Goal: Download file/media

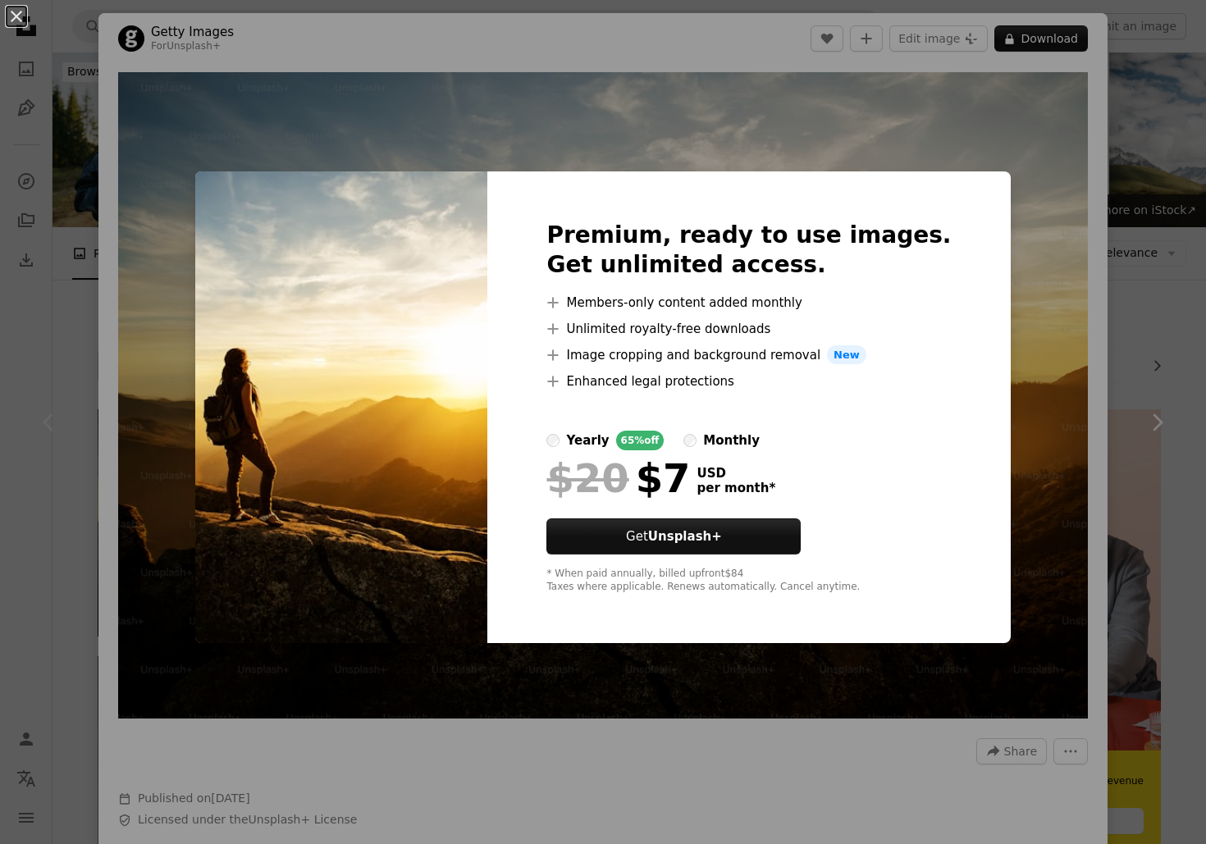
click at [617, 48] on div "An X shape Premium, ready to use images. Get unlimited access. A plus sign Memb…" at bounding box center [603, 422] width 1206 height 844
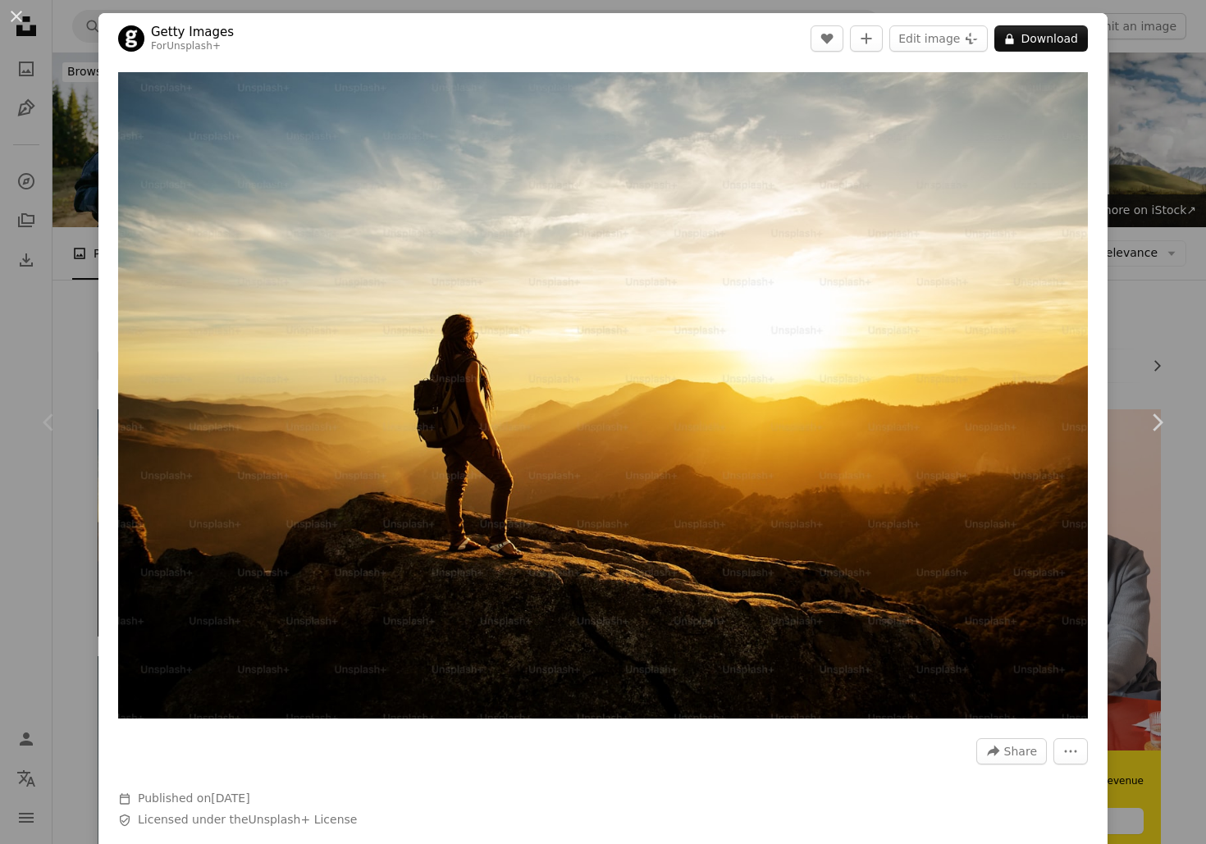
click at [80, 388] on div "Chevron left" at bounding box center [49, 422] width 98 height 157
click at [112, 15] on header "Getty Images For Unsplash+ A heart A plus sign Edit image Plus sign for Unsplas…" at bounding box center [602, 38] width 1009 height 51
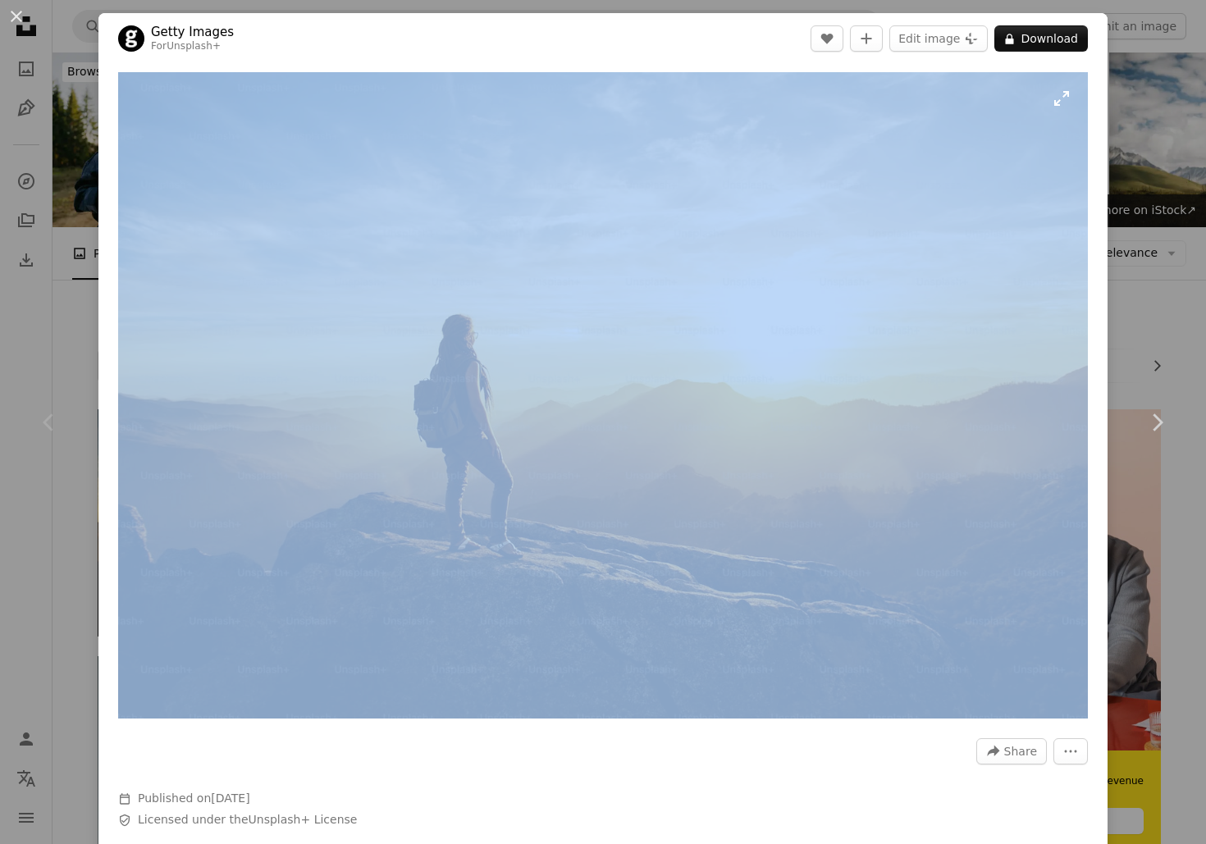
drag, startPoint x: 663, startPoint y: 48, endPoint x: 747, endPoint y: 165, distance: 144.5
click at [747, 165] on div "Getty Images For Unsplash+ A heart A plus sign Edit image Plus sign for Unsplas…" at bounding box center [602, 460] width 1009 height 894
click at [61, 463] on div "Chevron left" at bounding box center [49, 422] width 98 height 157
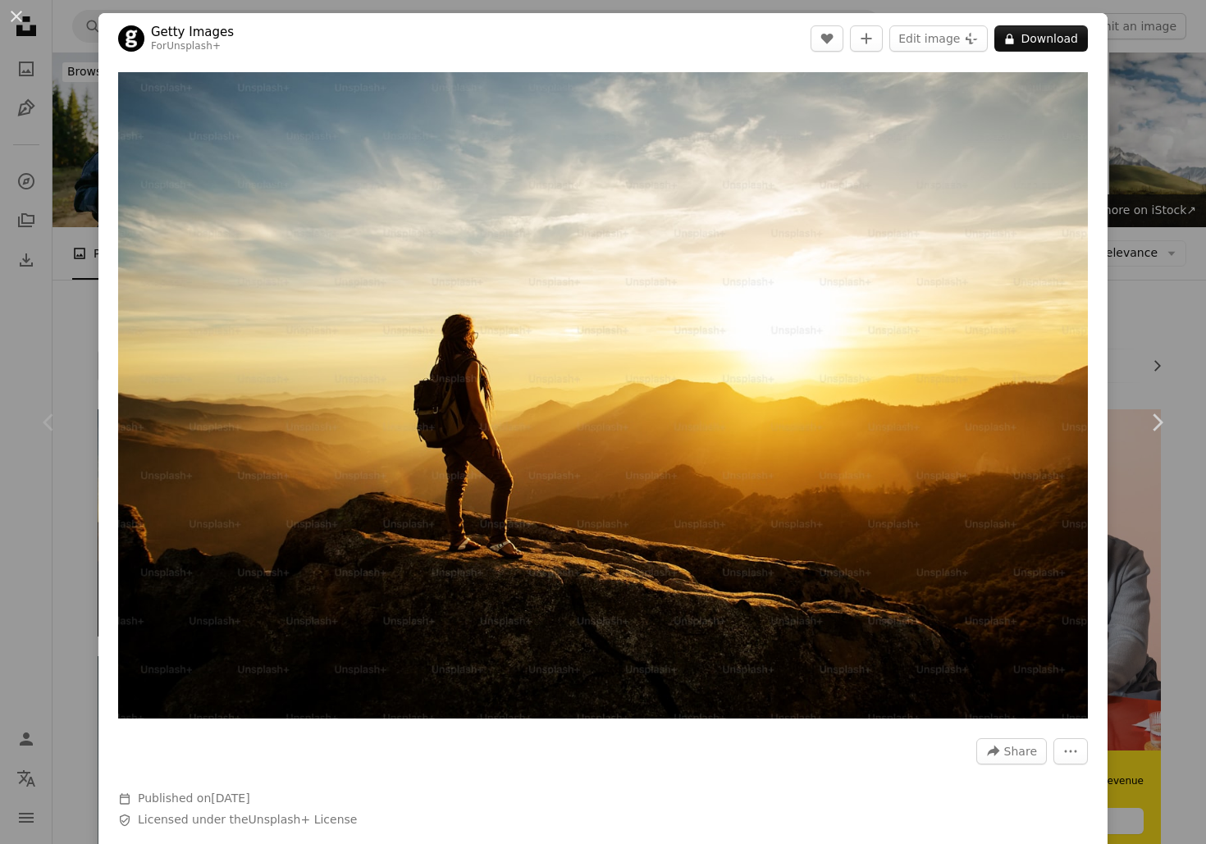
click at [61, 463] on div "Chevron left" at bounding box center [49, 422] width 98 height 157
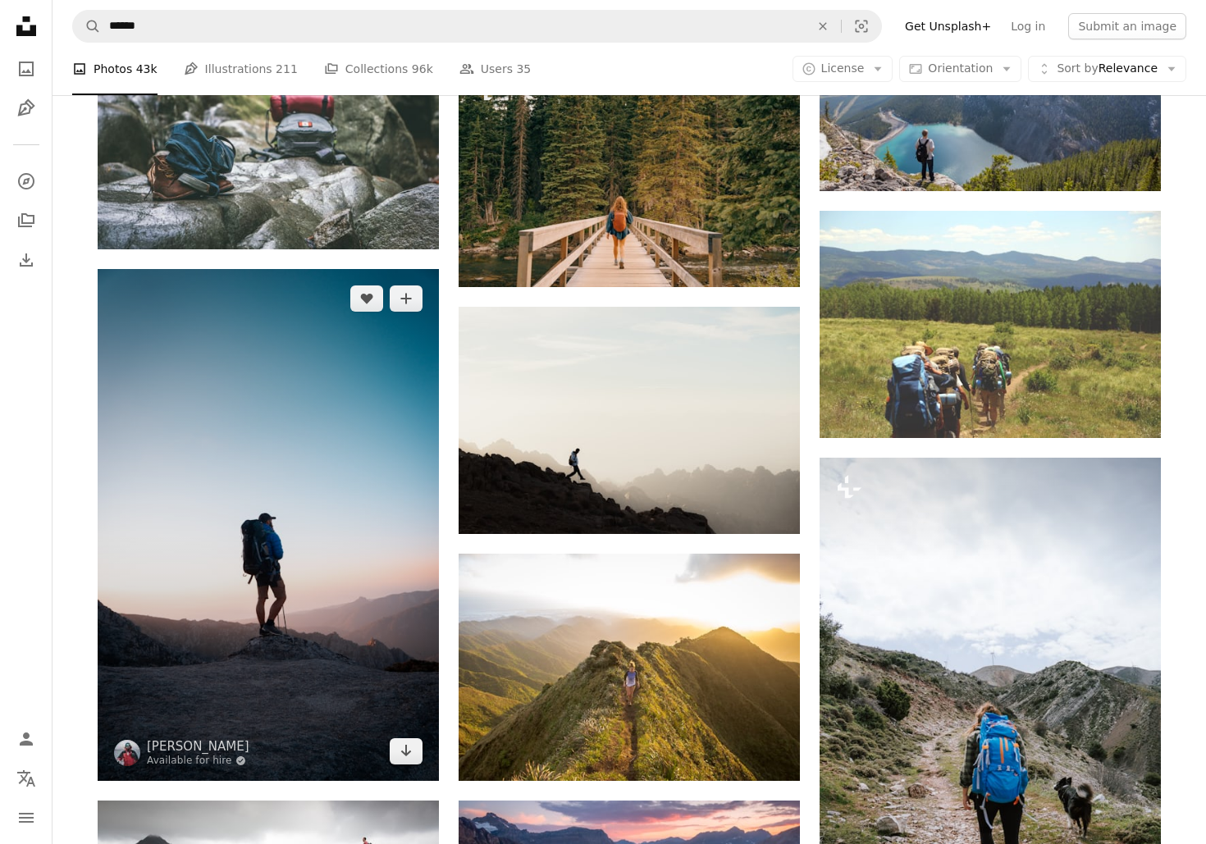
scroll to position [1707, 0]
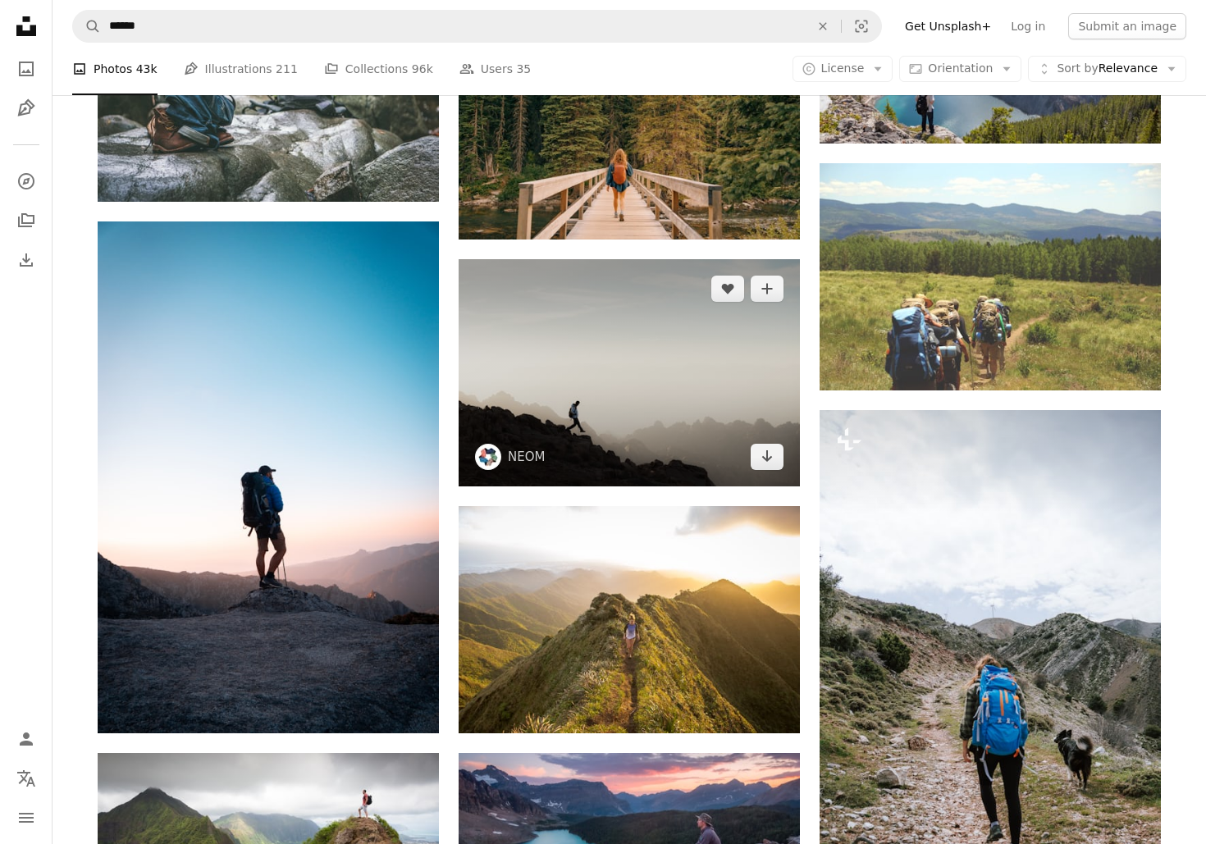
click at [622, 426] on img at bounding box center [628, 372] width 341 height 227
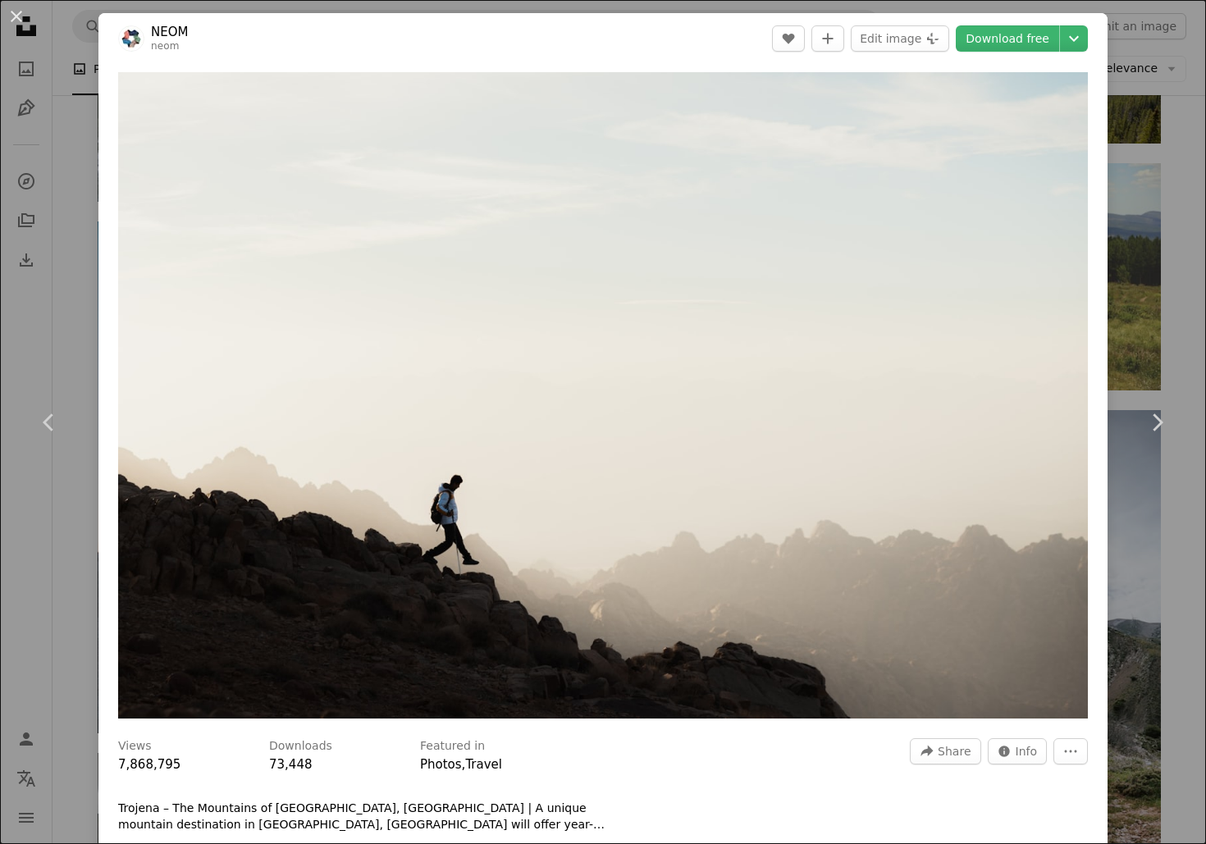
click at [79, 312] on div "An X shape Chevron left Chevron right NEOM neom A heart A plus sign Edit image …" at bounding box center [603, 422] width 1206 height 844
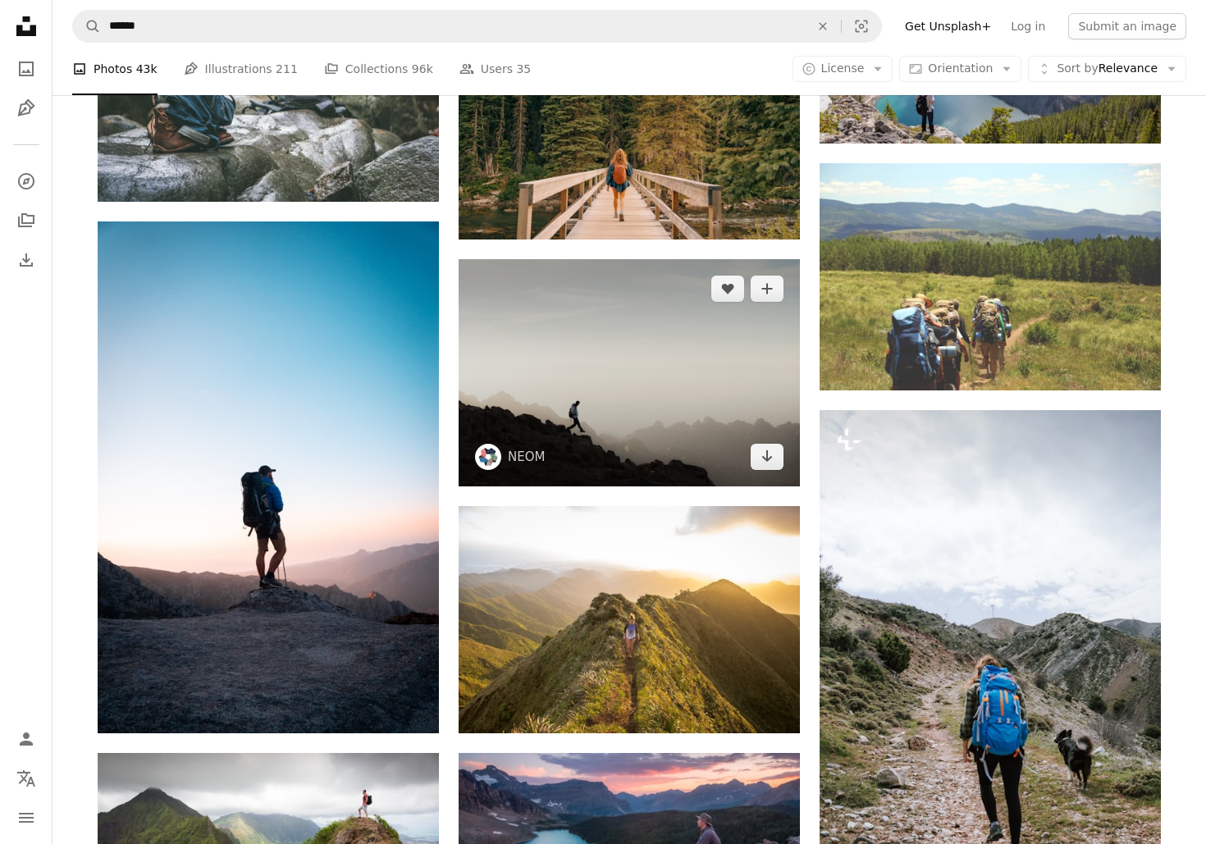
click at [635, 417] on img at bounding box center [628, 372] width 341 height 227
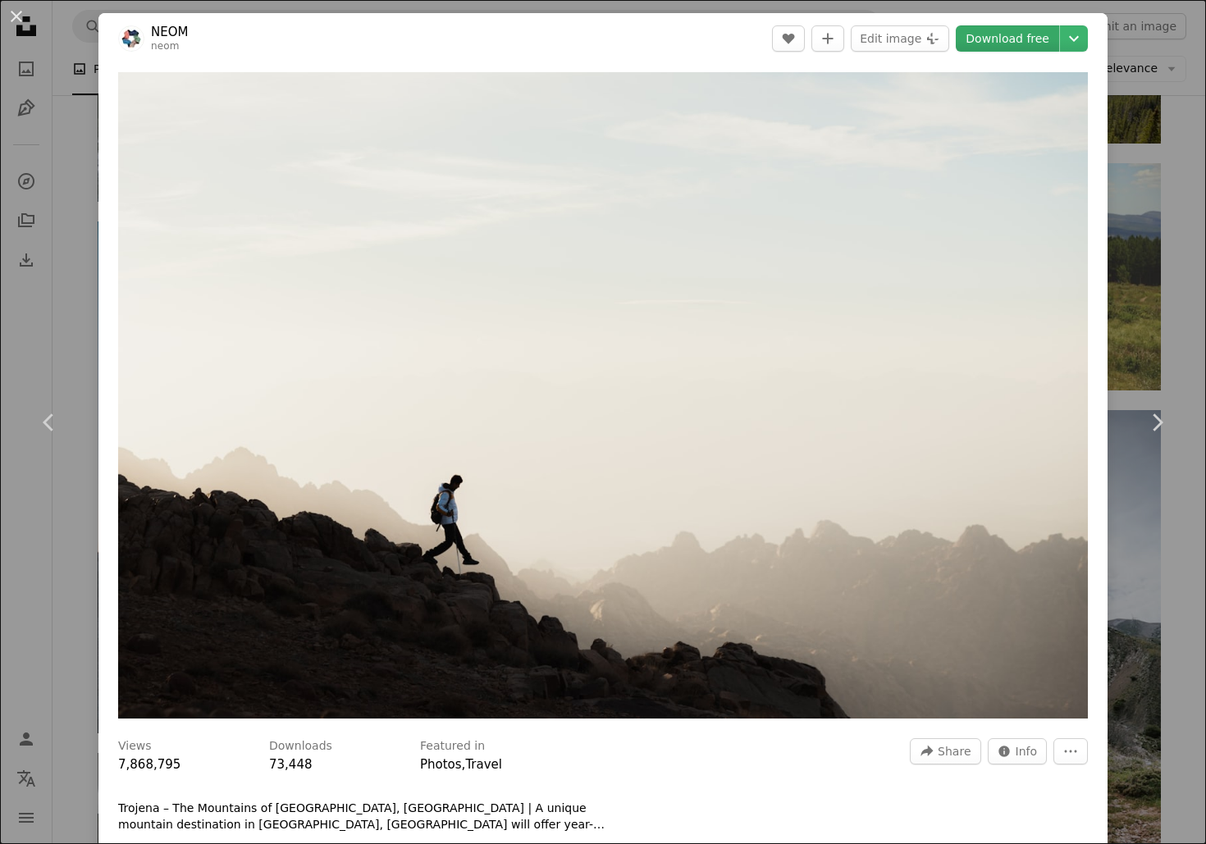
click at [1025, 33] on link "Download free" at bounding box center [1006, 38] width 103 height 26
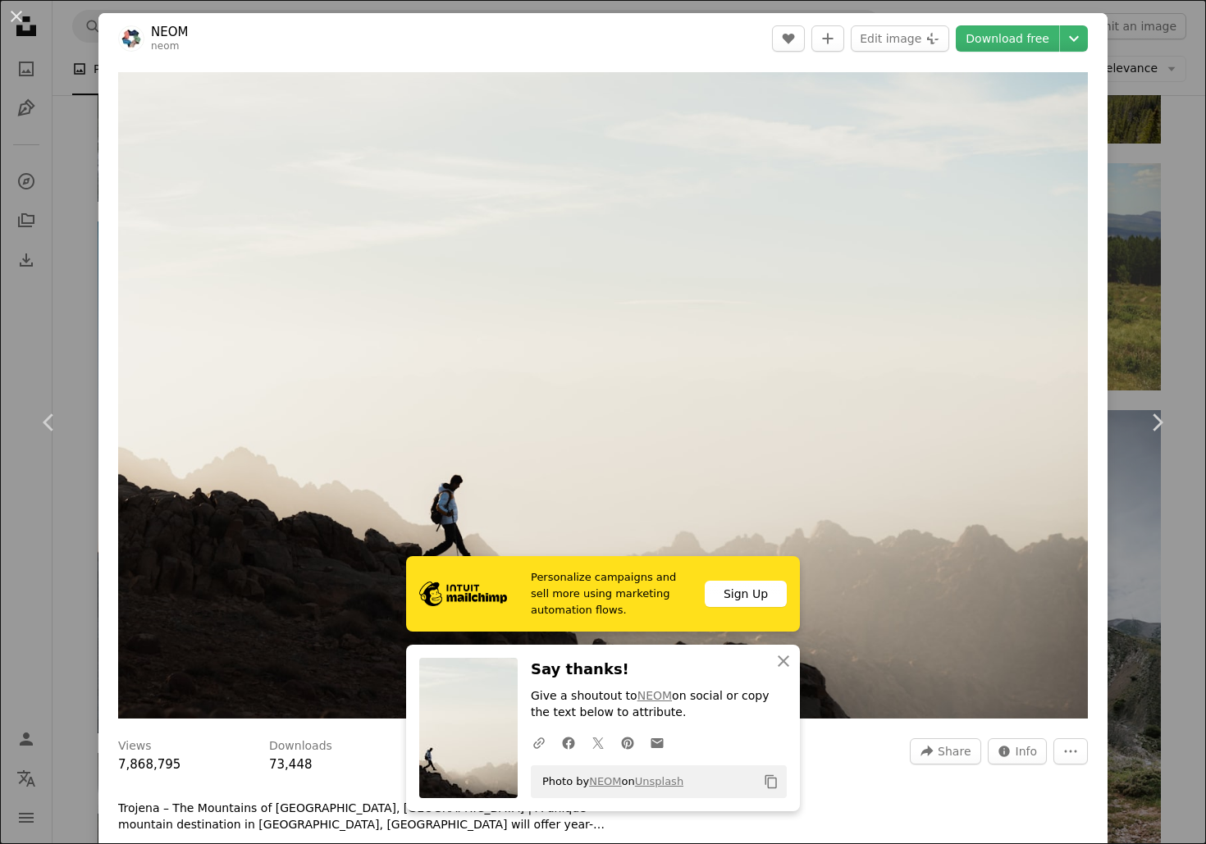
click at [75, 290] on div "An X shape Chevron left Chevron right NEOM neom A heart A plus sign Edit image …" at bounding box center [603, 422] width 1206 height 844
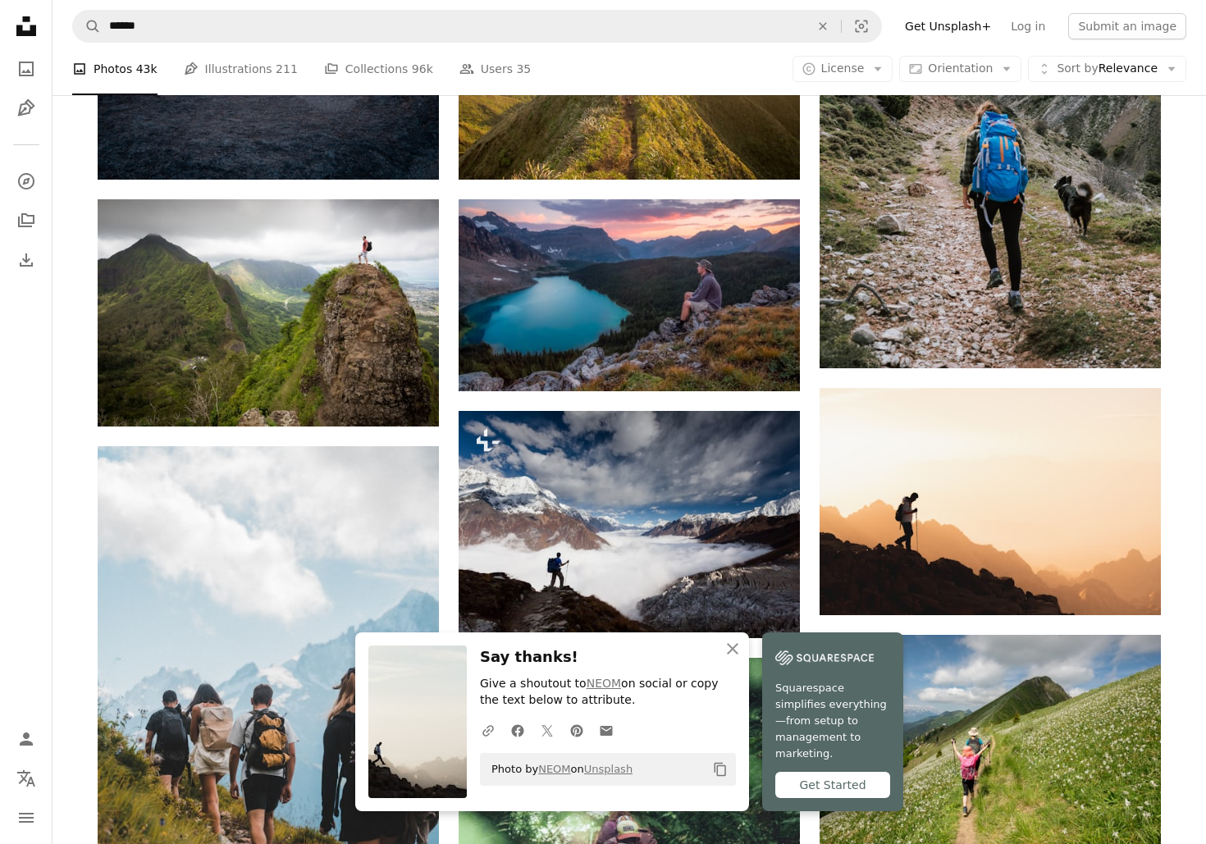
scroll to position [2400, 0]
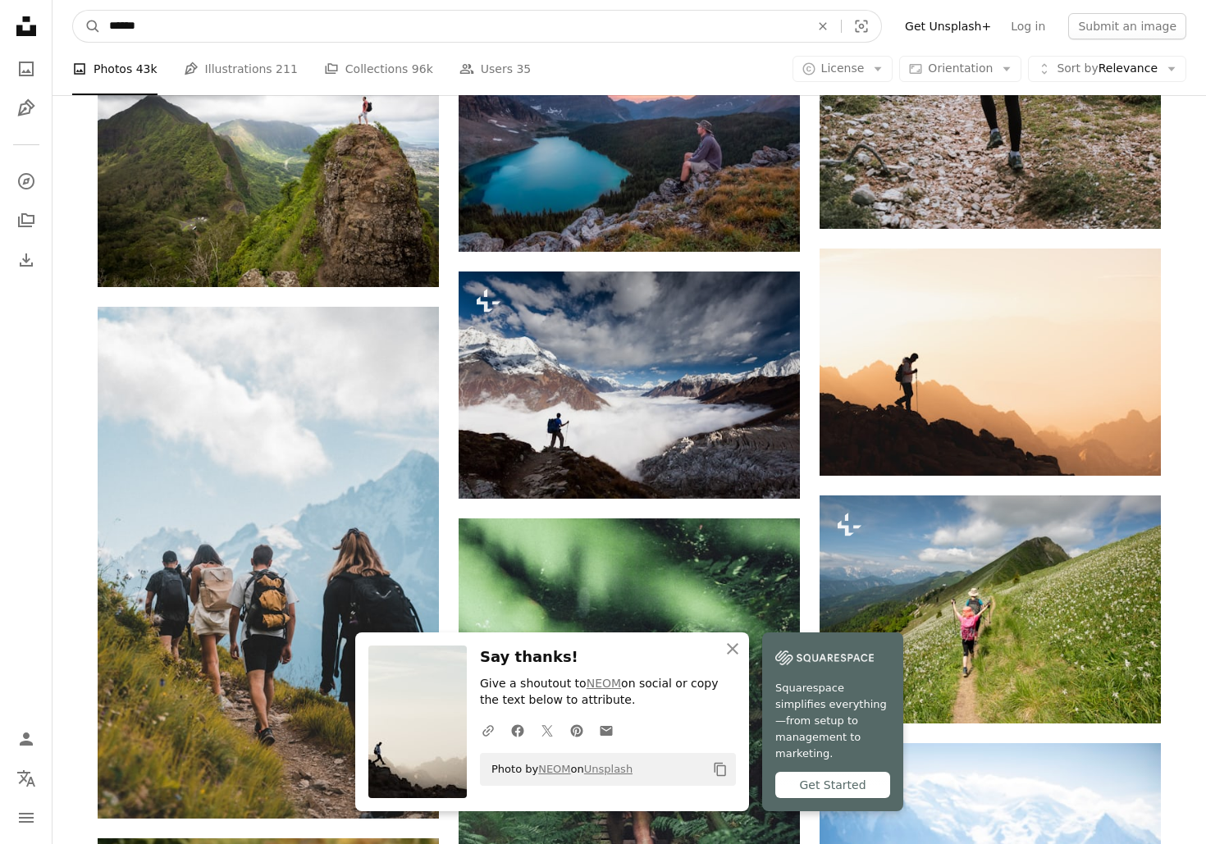
click at [154, 27] on input "******" at bounding box center [453, 26] width 704 height 31
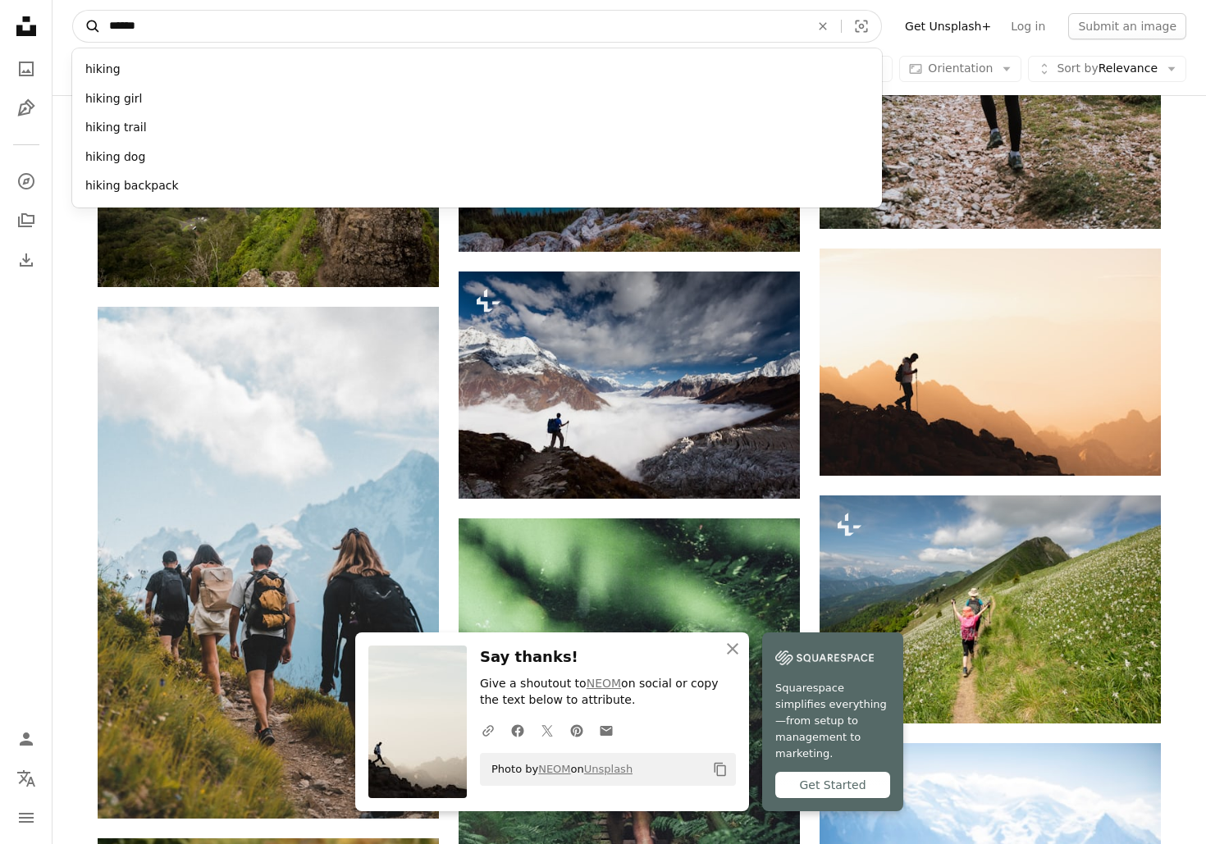
drag, startPoint x: 154, startPoint y: 27, endPoint x: 96, endPoint y: 27, distance: 58.2
click at [96, 27] on form "A magnifying glass ****** hiking hiking girl hiking trail hiking dog hiking bac…" at bounding box center [476, 26] width 809 height 33
type input "*****"
click at [87, 26] on button "A magnifying glass" at bounding box center [87, 26] width 28 height 31
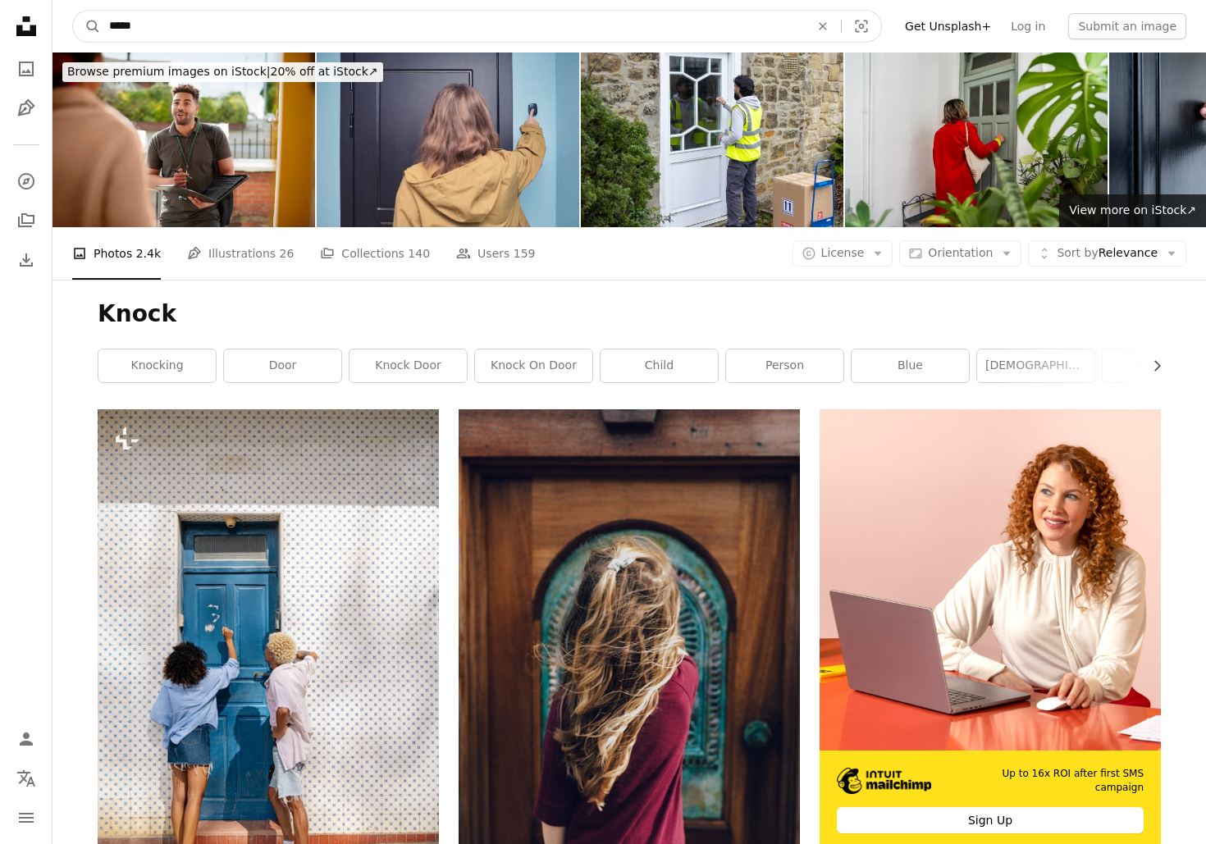
drag, startPoint x: 153, startPoint y: 25, endPoint x: 63, endPoint y: 25, distance: 89.4
click at [66, 25] on nav "A magnifying glass ***** An X shape Visual search Filters Get Unsplash+ Log in …" at bounding box center [628, 26] width 1153 height 52
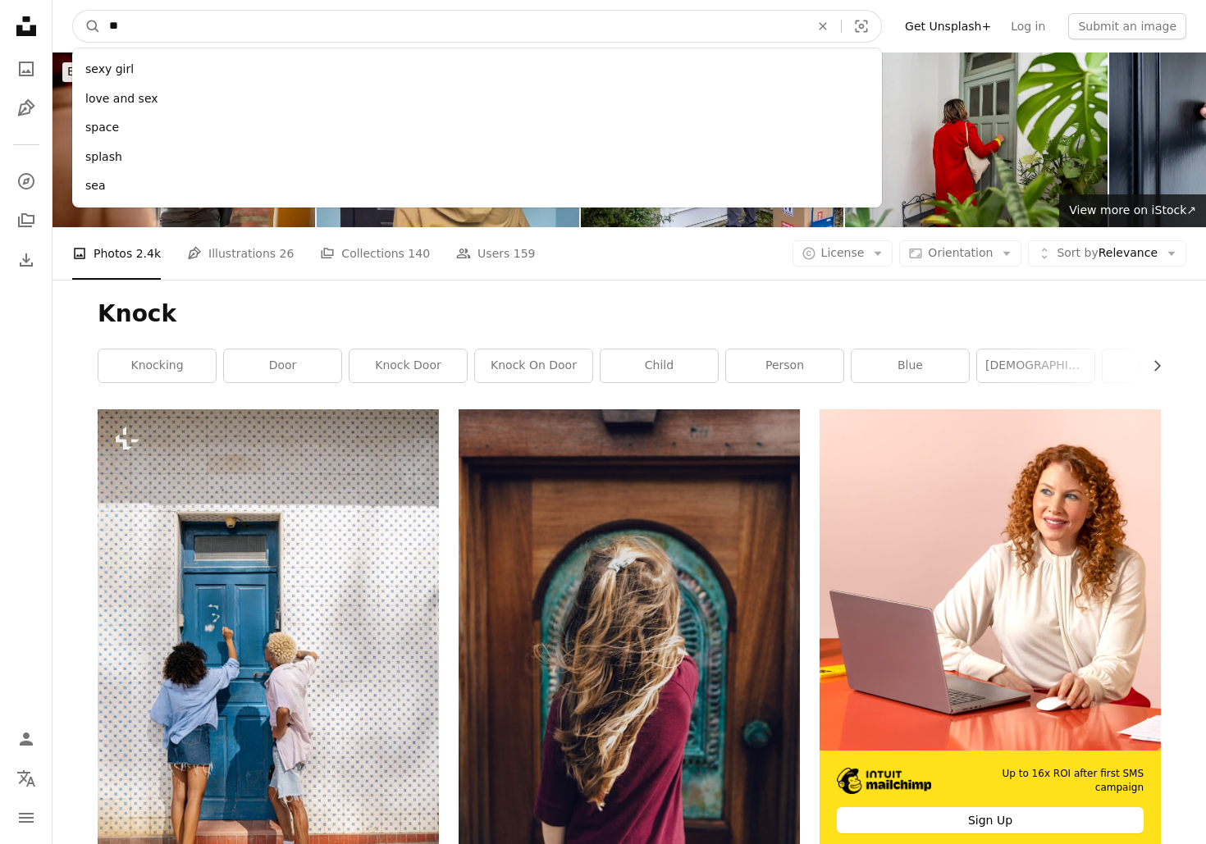
type input "*"
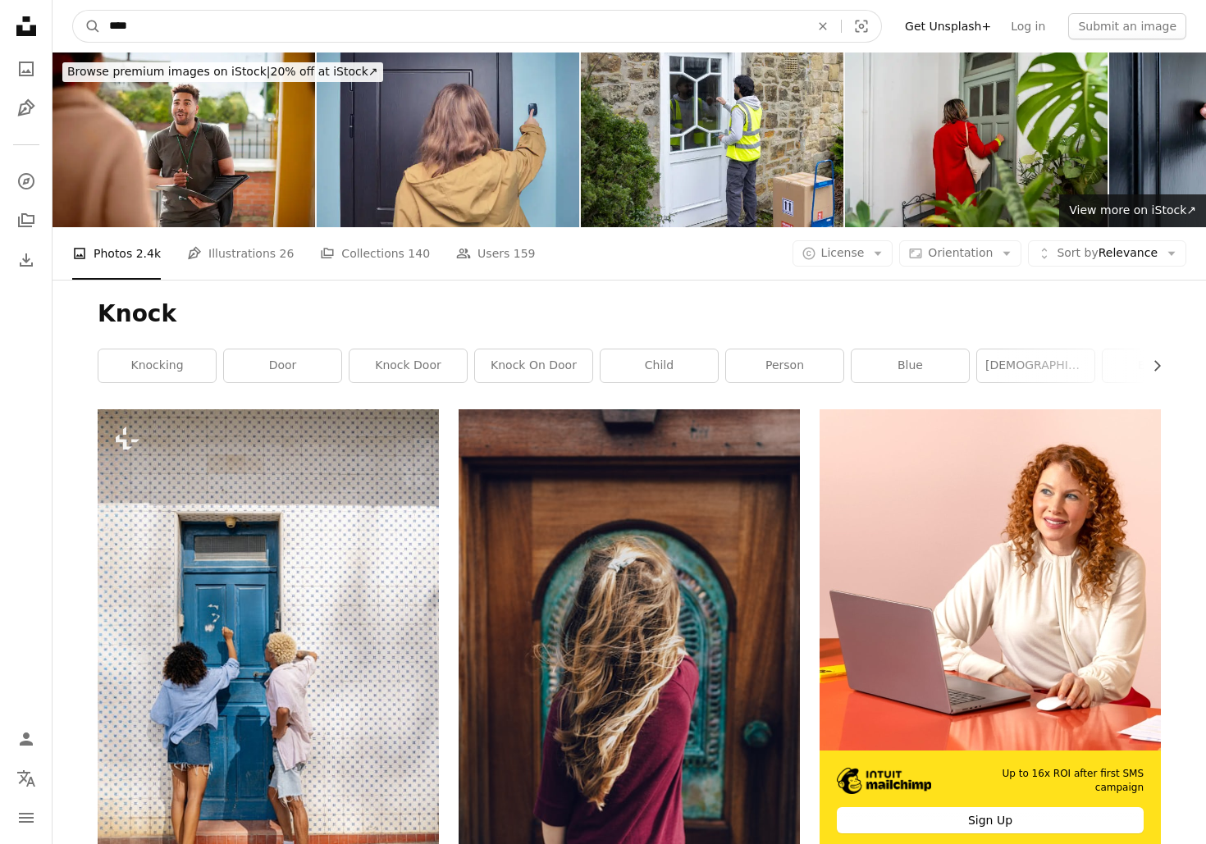
type input "****"
click at [87, 26] on button "A magnifying glass" at bounding box center [87, 26] width 28 height 31
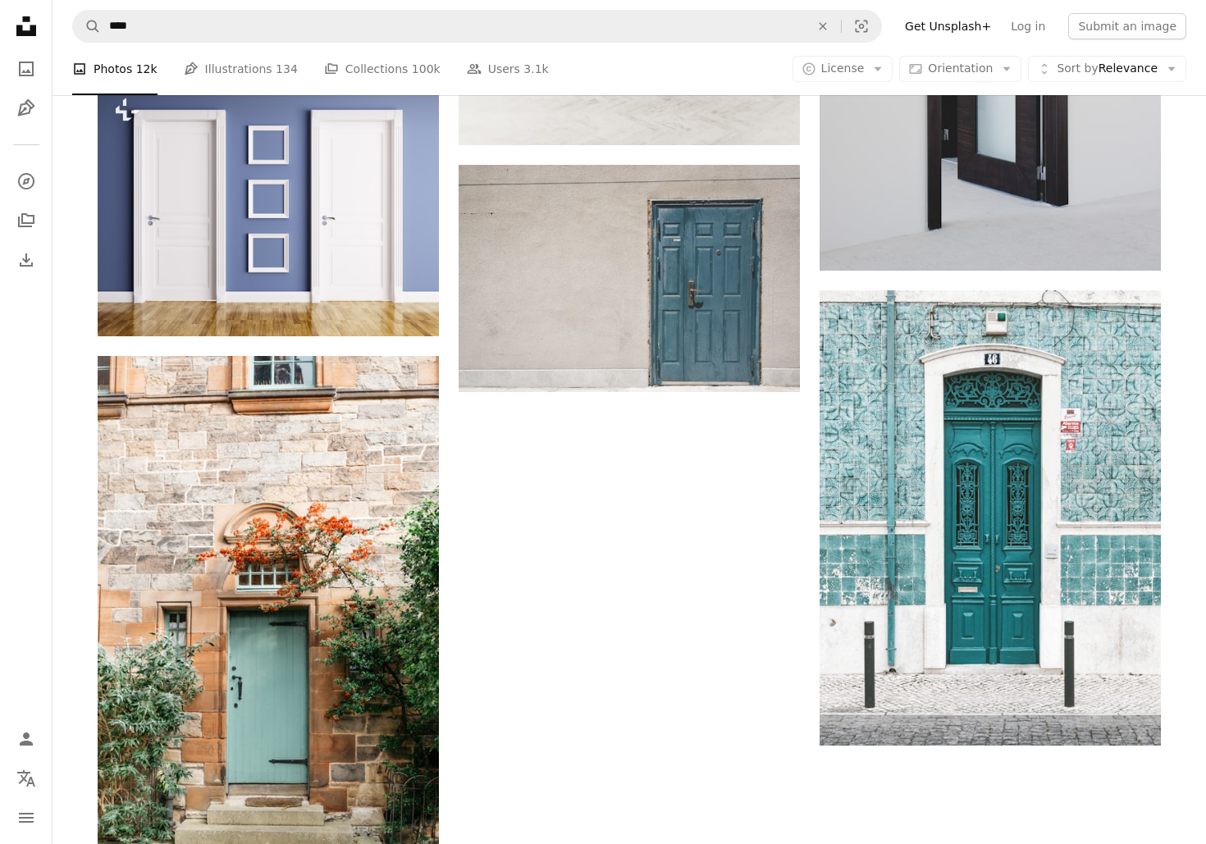
scroll to position [2907, 0]
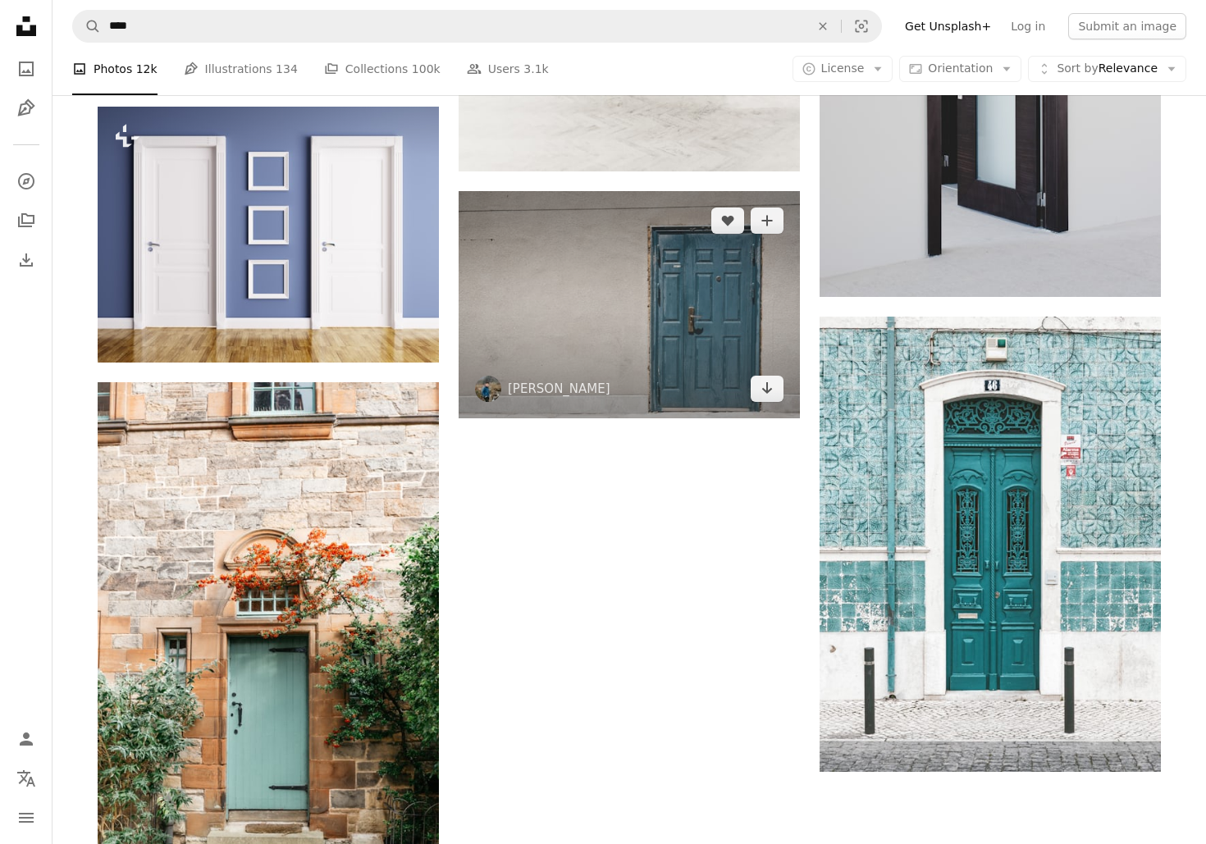
click at [576, 337] on img at bounding box center [628, 304] width 341 height 227
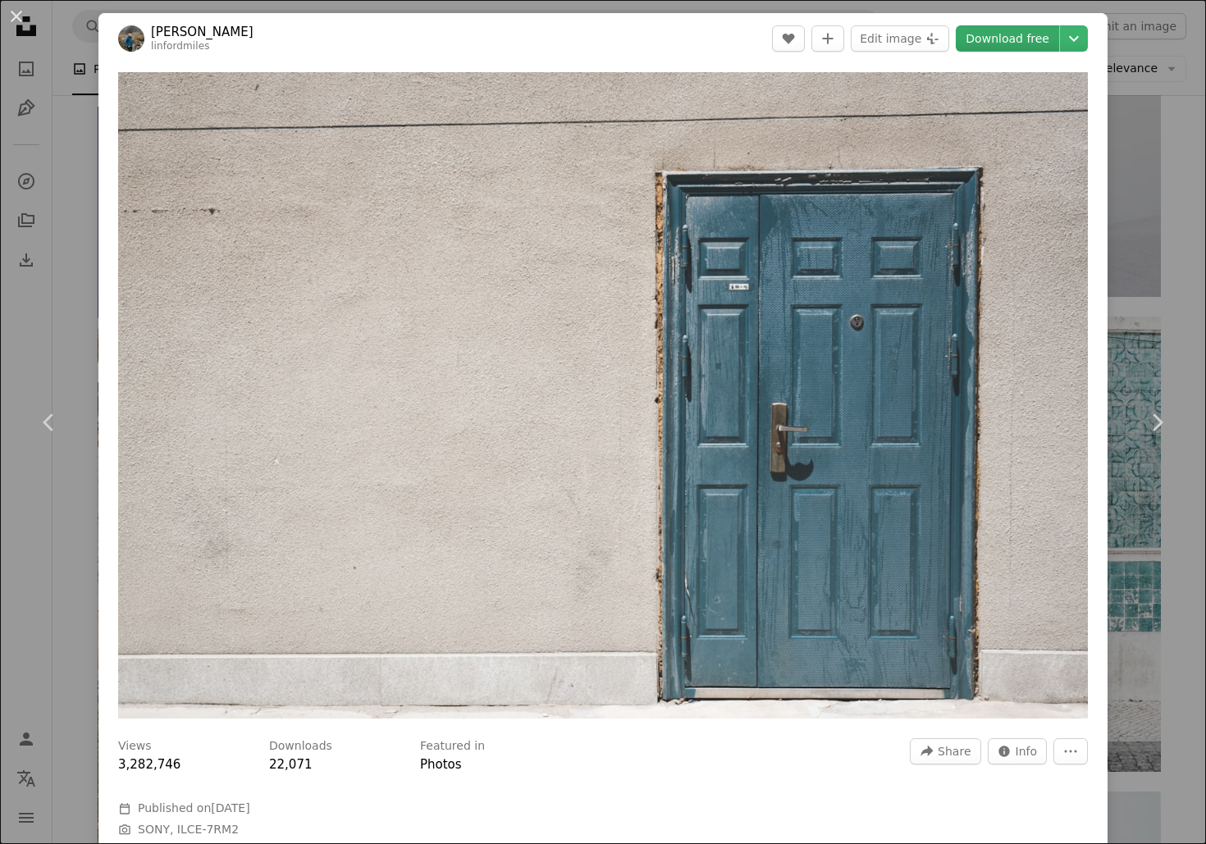
click at [999, 40] on link "Download free" at bounding box center [1006, 38] width 103 height 26
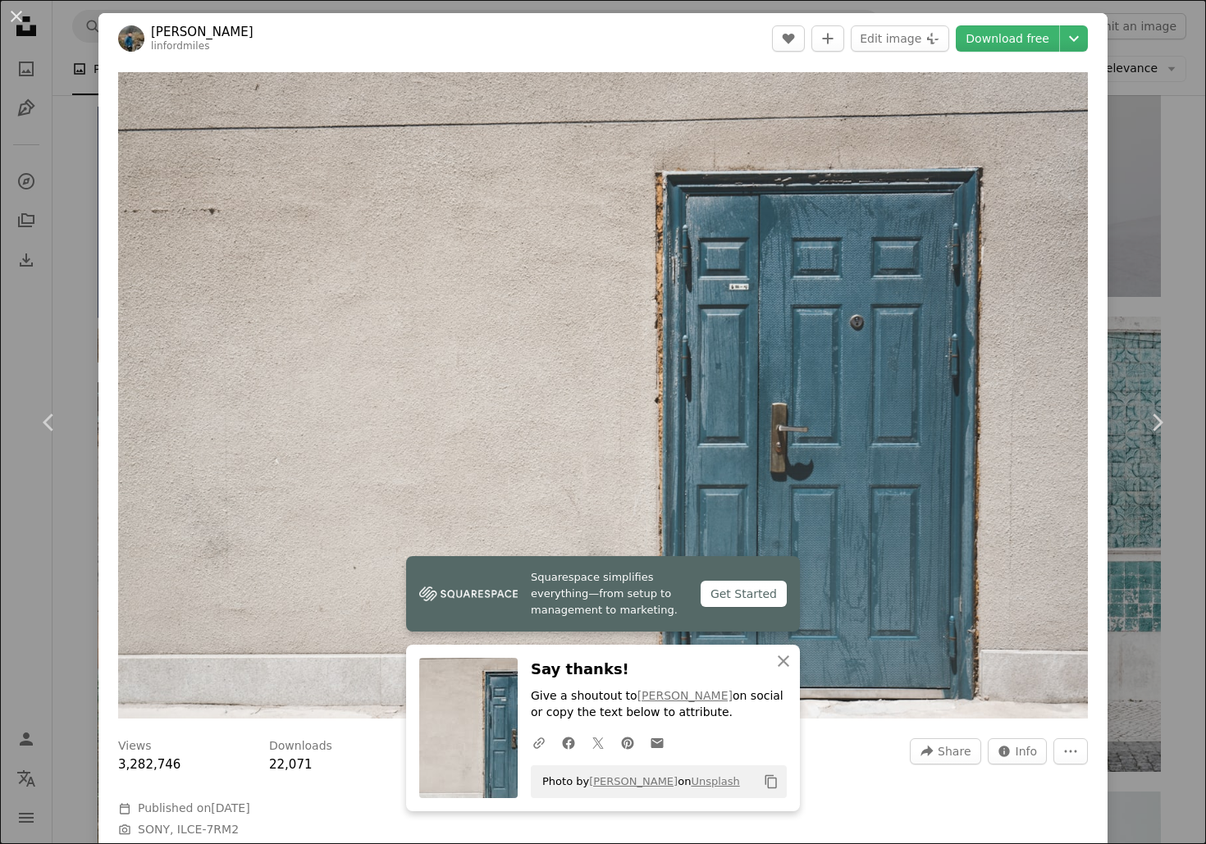
click at [86, 204] on div "An X shape Chevron left Chevron right [PERSON_NAME] linfordmiles A heart A plus…" at bounding box center [603, 422] width 1206 height 844
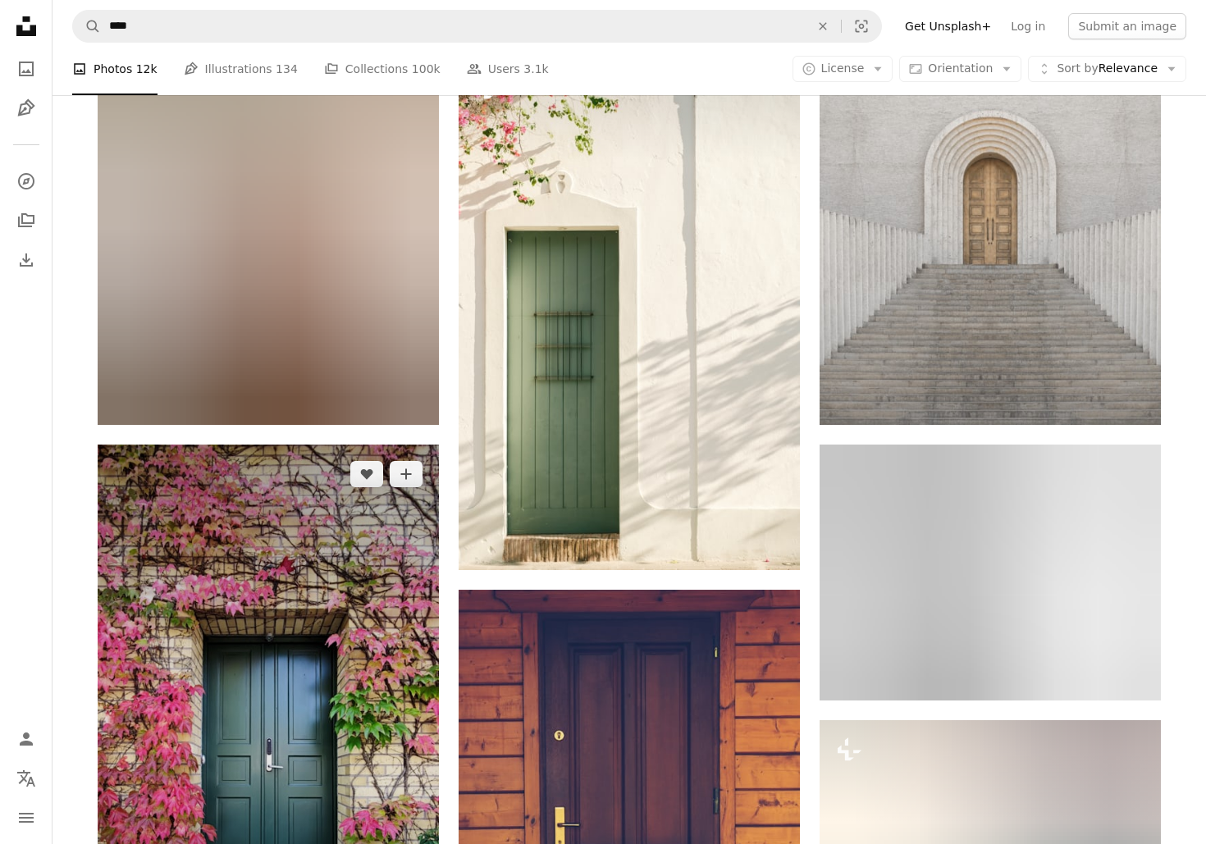
scroll to position [1440, 0]
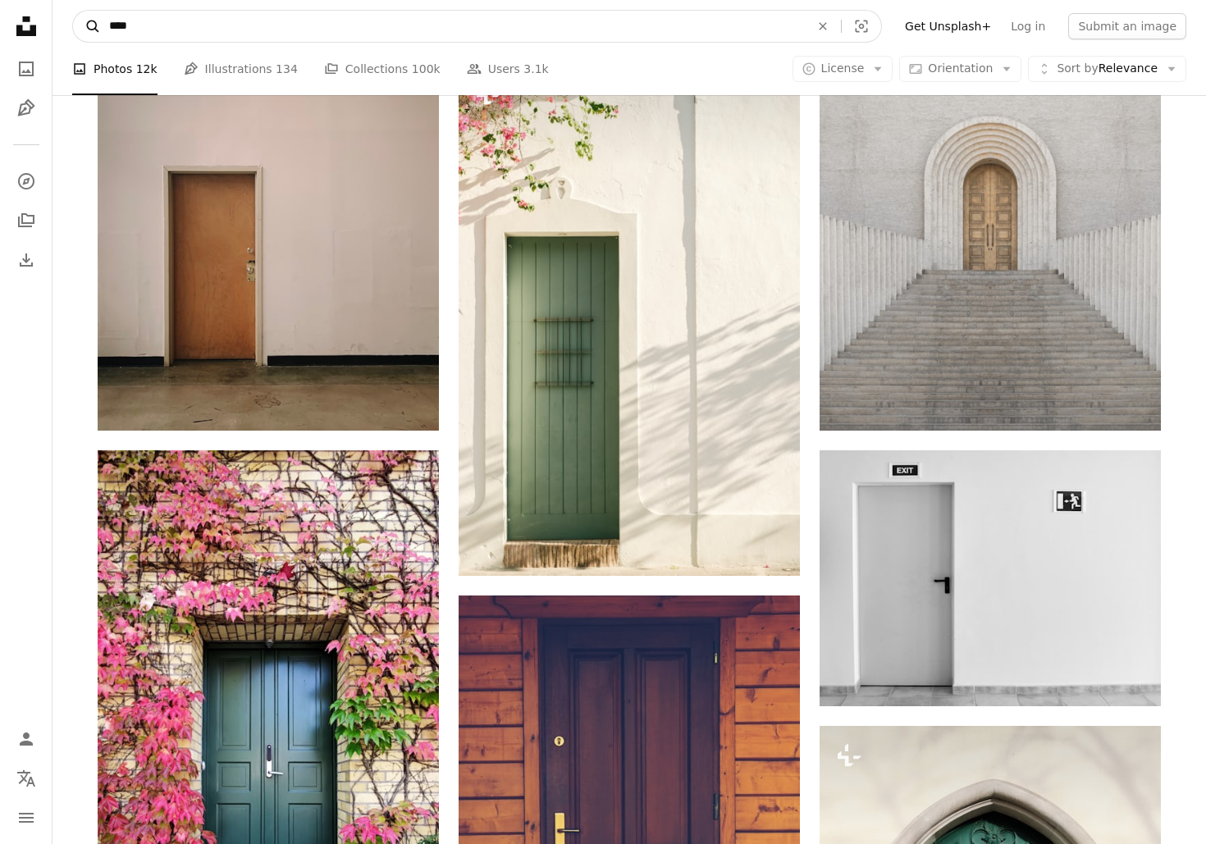
drag, startPoint x: 155, startPoint y: 30, endPoint x: 93, endPoint y: 25, distance: 62.5
click at [93, 25] on form "A magnifying glass **** An X shape Visual search" at bounding box center [476, 26] width 809 height 33
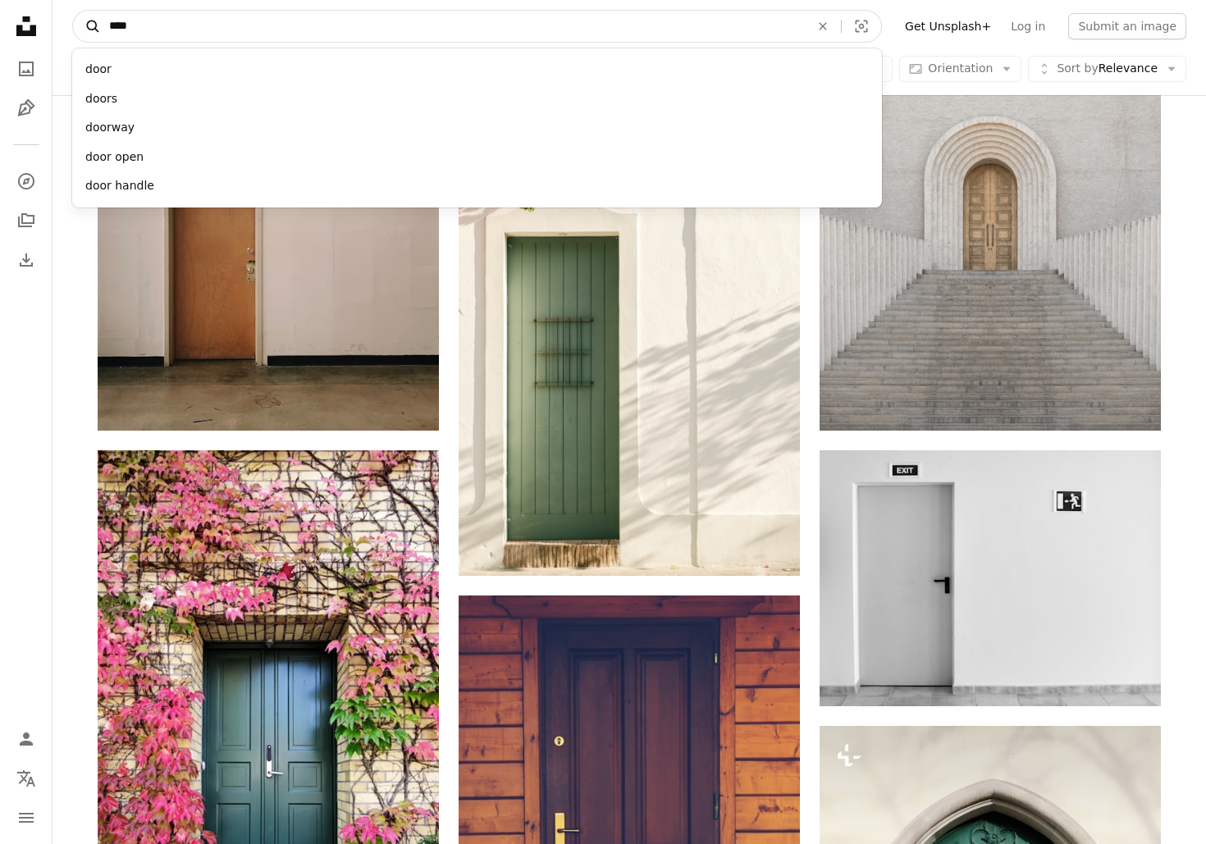
type input "****"
click at [87, 26] on button "A magnifying glass" at bounding box center [87, 26] width 28 height 31
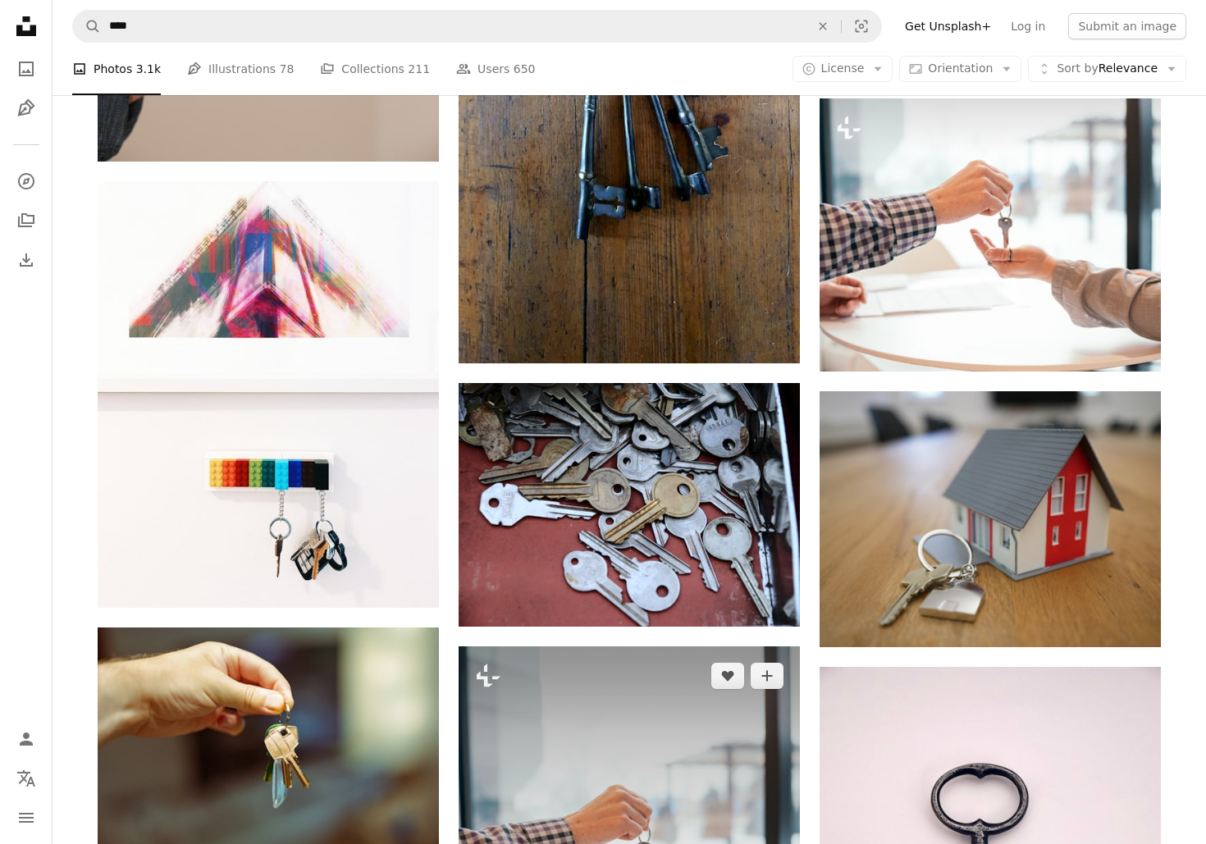
scroll to position [1174, 0]
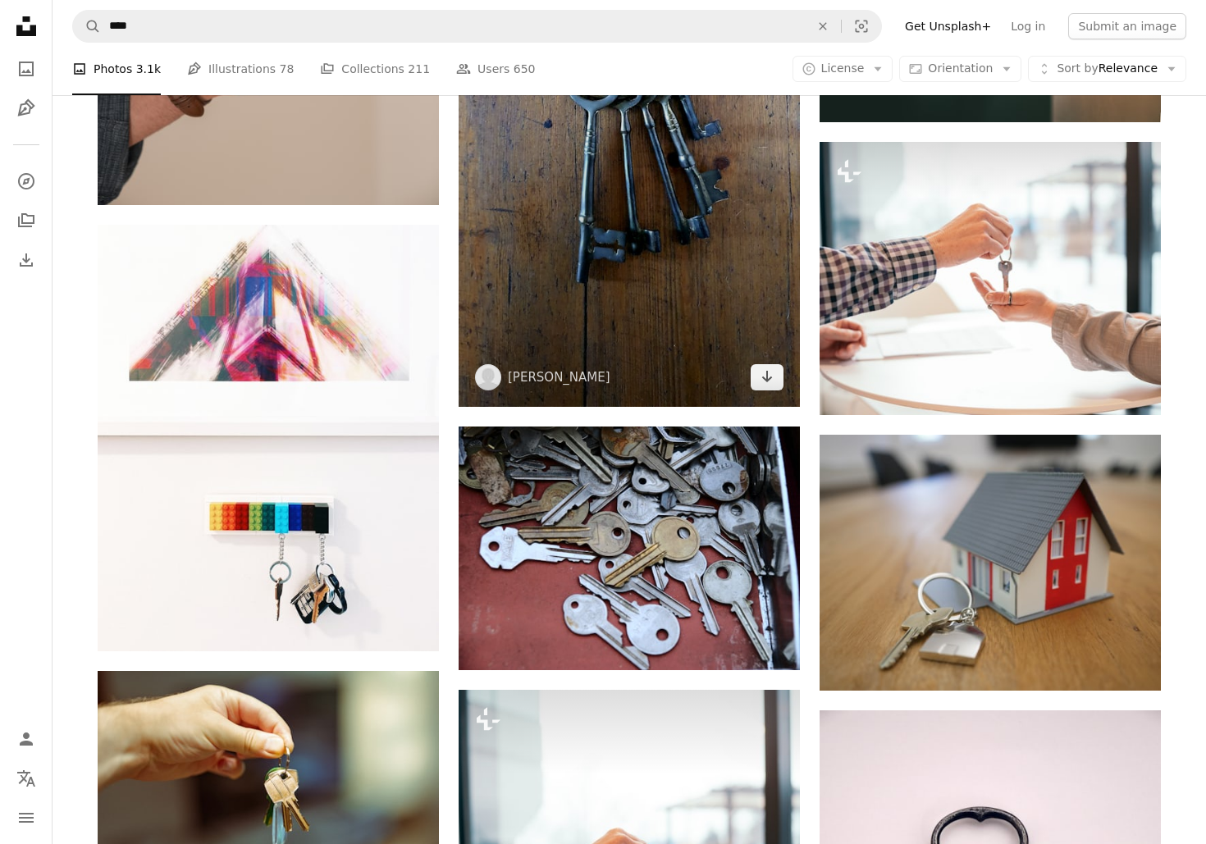
click at [612, 288] on img at bounding box center [628, 104] width 341 height 607
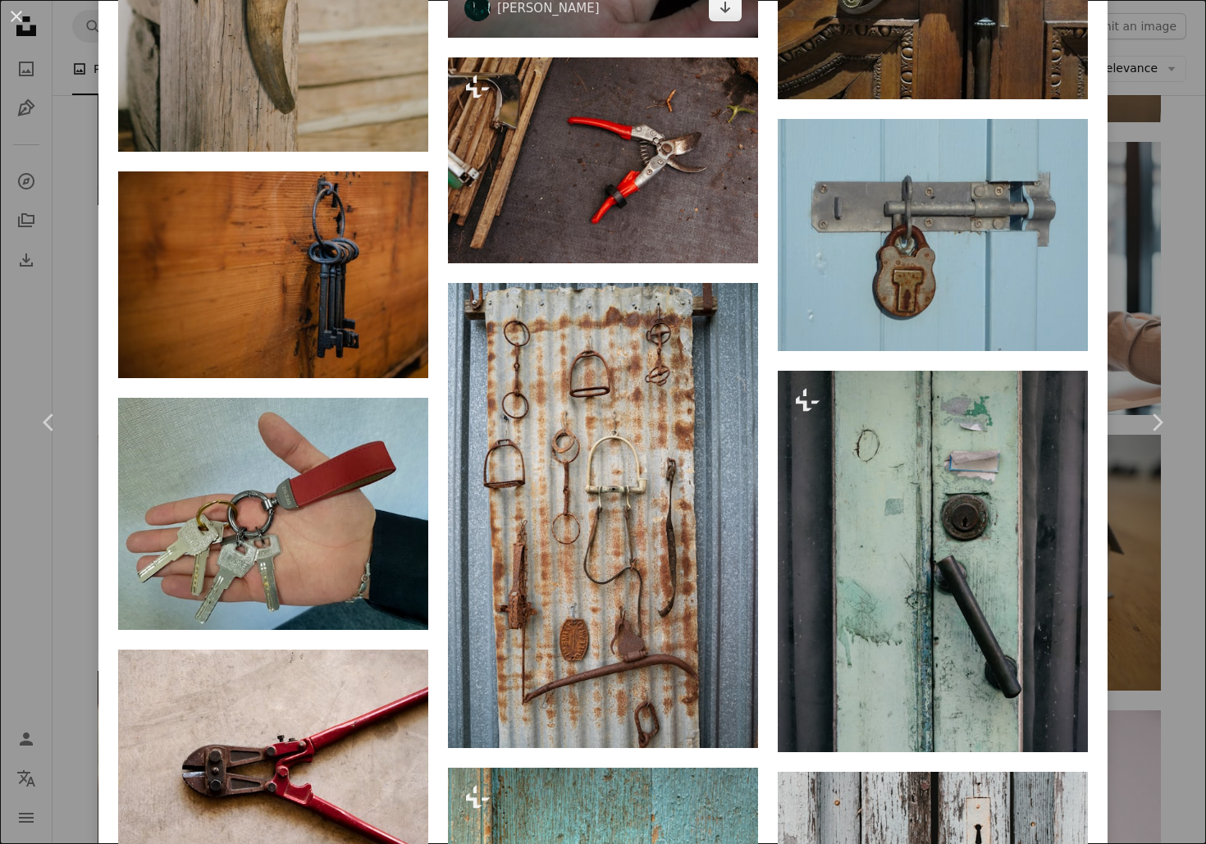
scroll to position [4435, 0]
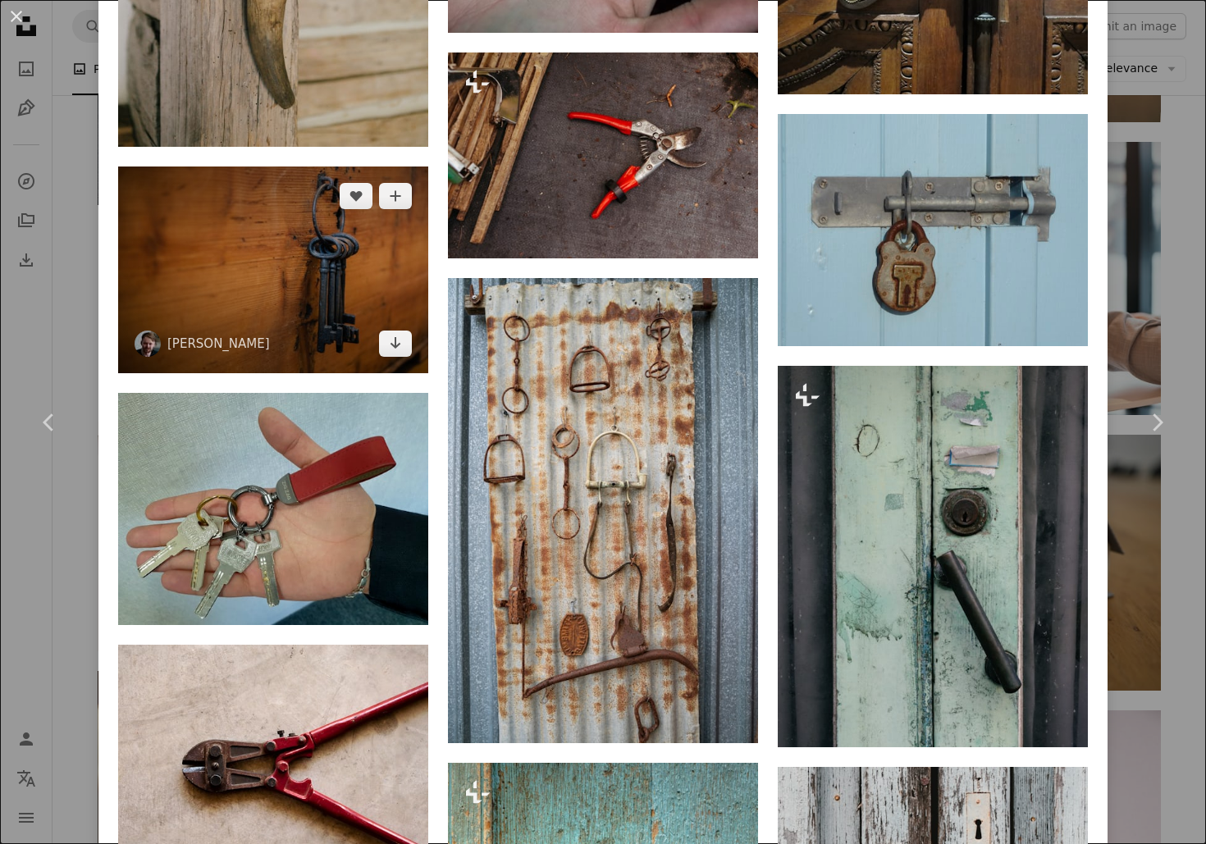
click at [254, 212] on img at bounding box center [273, 269] width 310 height 207
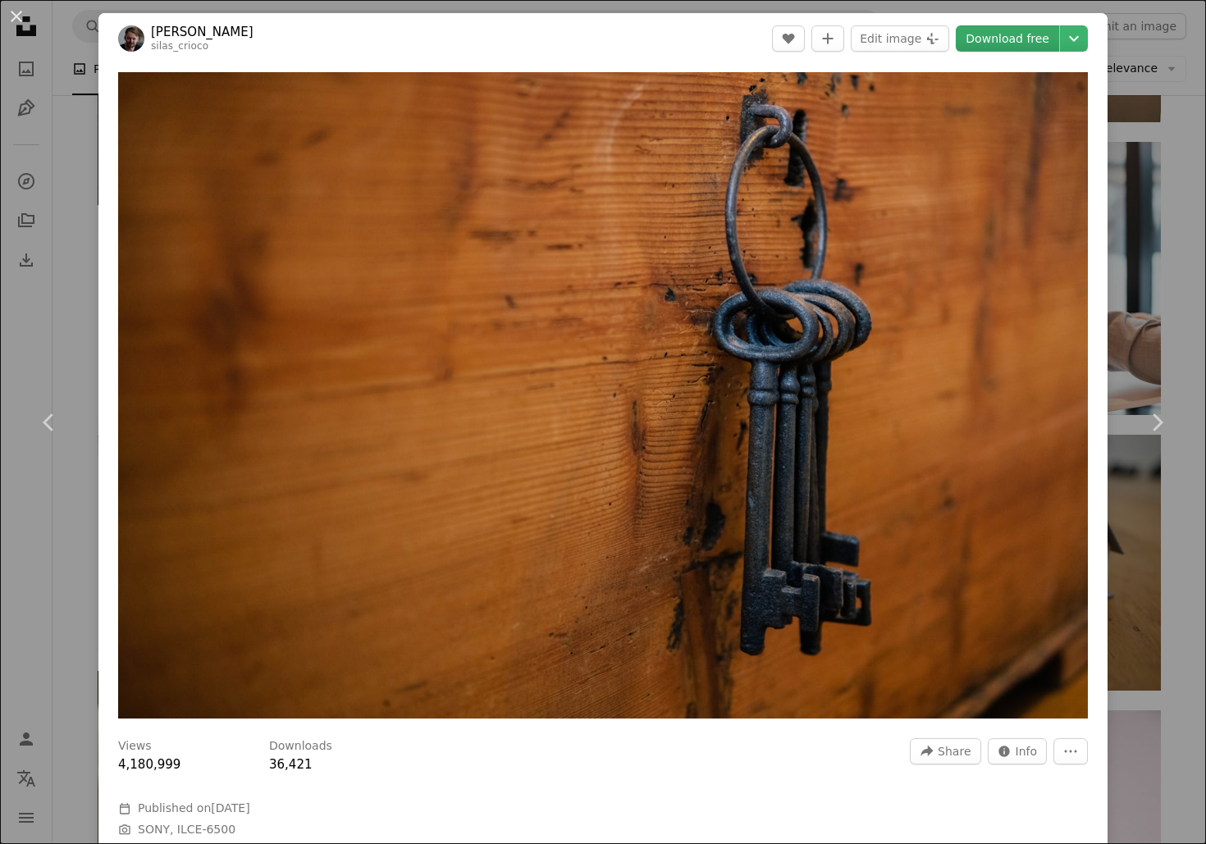
click at [1008, 41] on link "Download free" at bounding box center [1006, 38] width 103 height 26
